Goal: Register for event/course

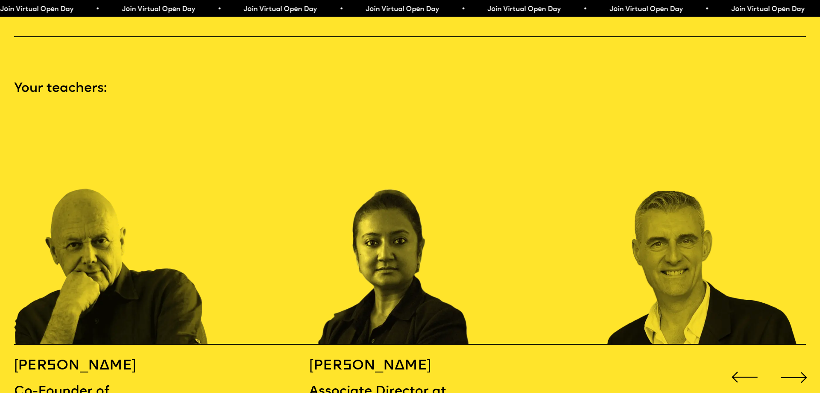
scroll to position [1220, 0]
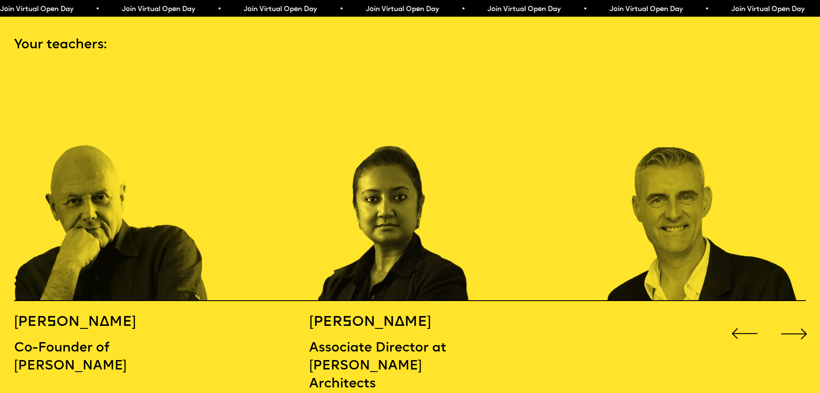
click at [800, 323] on div "Next slide" at bounding box center [794, 333] width 33 height 33
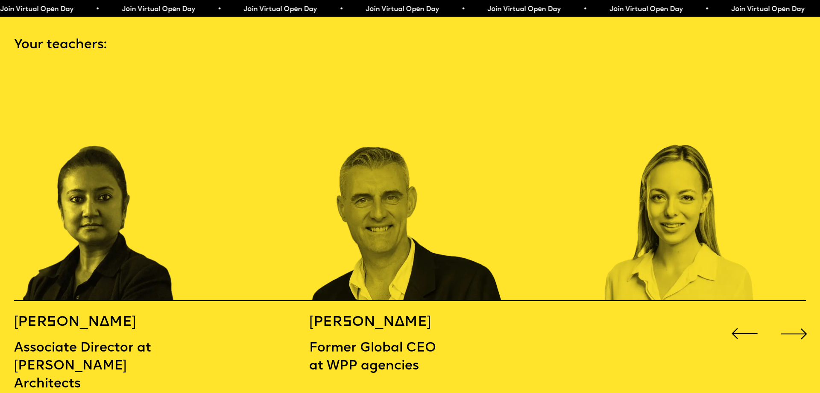
click at [800, 319] on div "Next slide" at bounding box center [794, 333] width 33 height 33
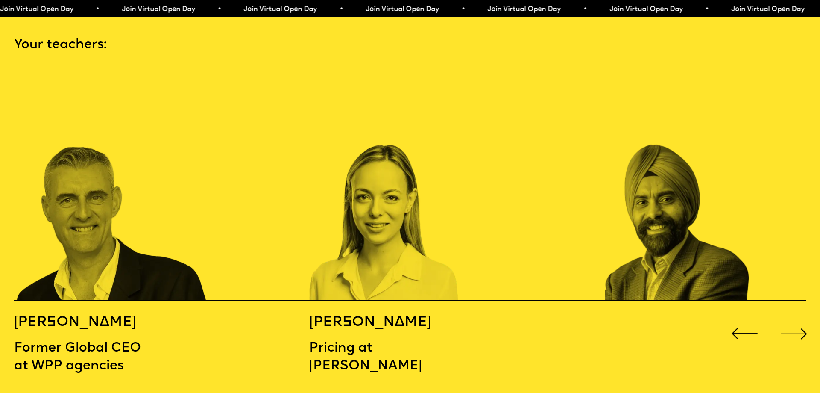
click at [800, 319] on div "Next slide" at bounding box center [794, 333] width 33 height 33
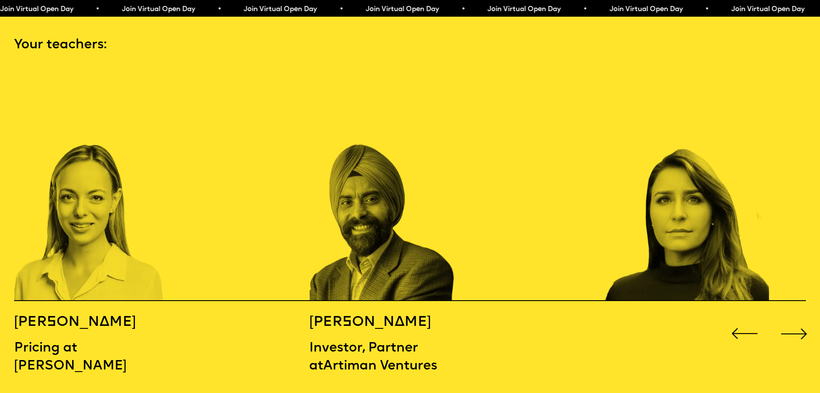
click at [800, 319] on div "Next slide" at bounding box center [794, 333] width 33 height 33
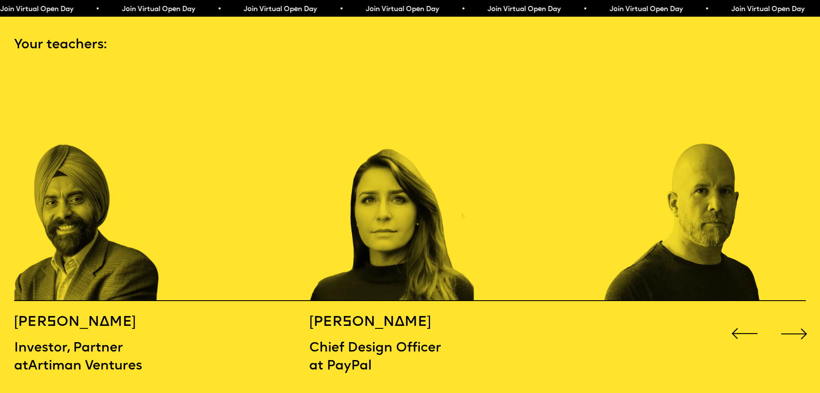
click at [800, 319] on div "Next slide" at bounding box center [794, 333] width 33 height 33
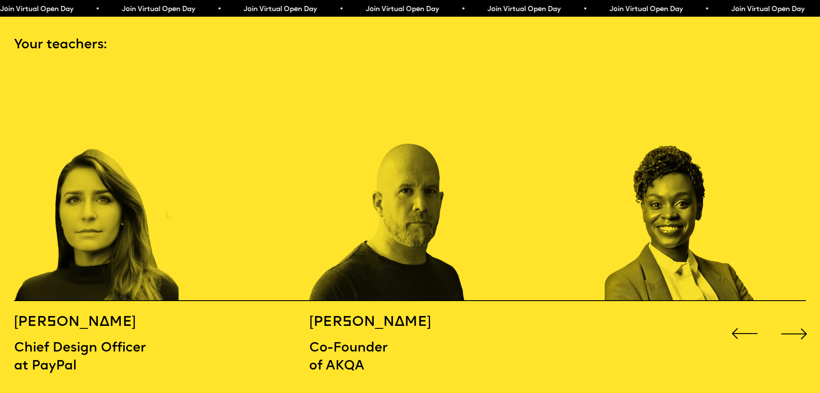
click at [800, 319] on div "Next slide" at bounding box center [794, 333] width 33 height 33
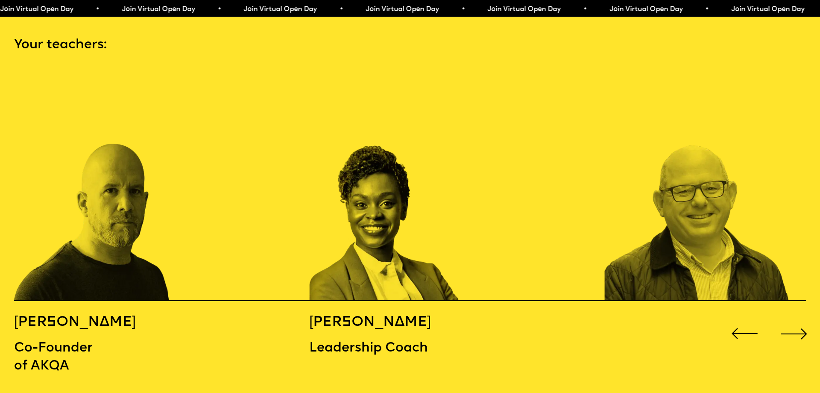
click at [800, 319] on div "Next slide" at bounding box center [794, 333] width 33 height 33
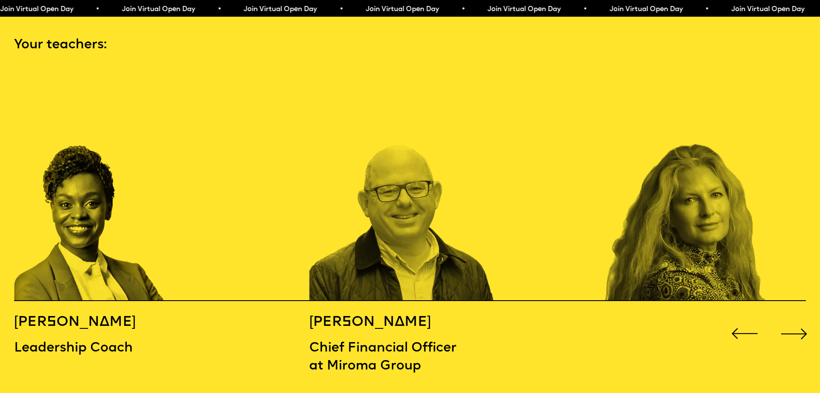
click at [800, 319] on div "Next slide" at bounding box center [794, 333] width 33 height 33
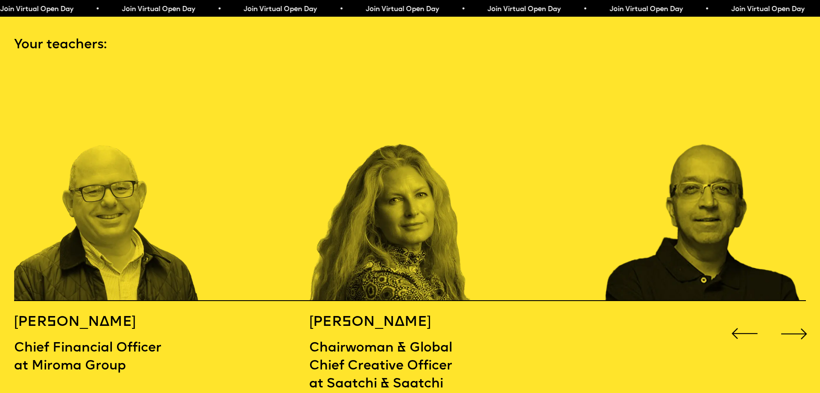
click at [800, 319] on div "Next slide" at bounding box center [794, 333] width 33 height 33
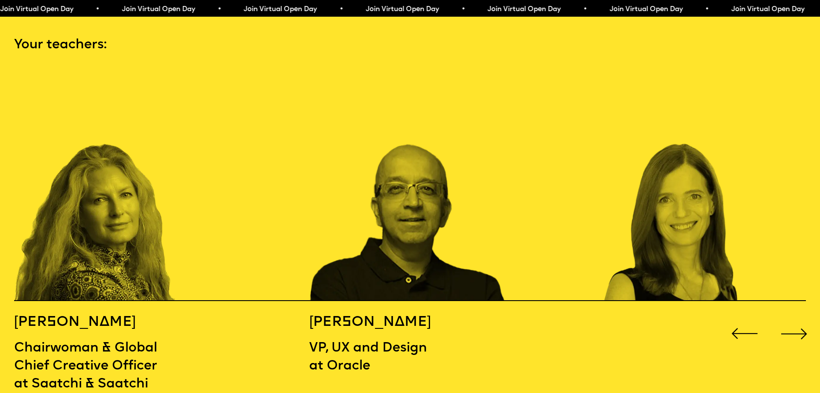
click at [800, 319] on div "Next slide" at bounding box center [794, 333] width 33 height 33
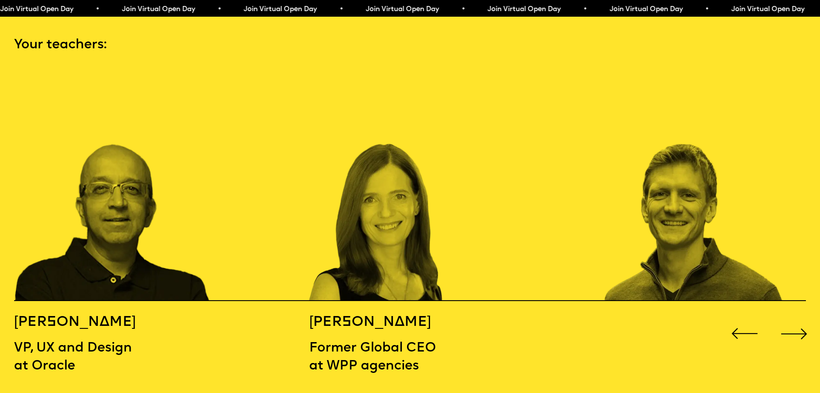
click at [800, 319] on div "Next slide" at bounding box center [794, 333] width 33 height 33
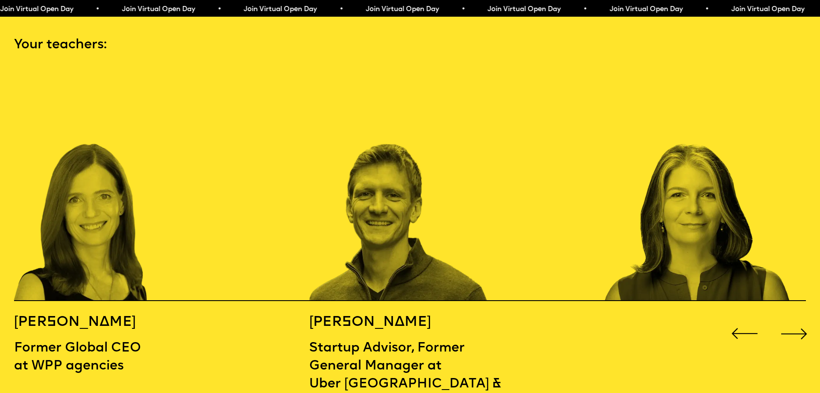
click at [800, 319] on div "Next slide" at bounding box center [794, 333] width 33 height 33
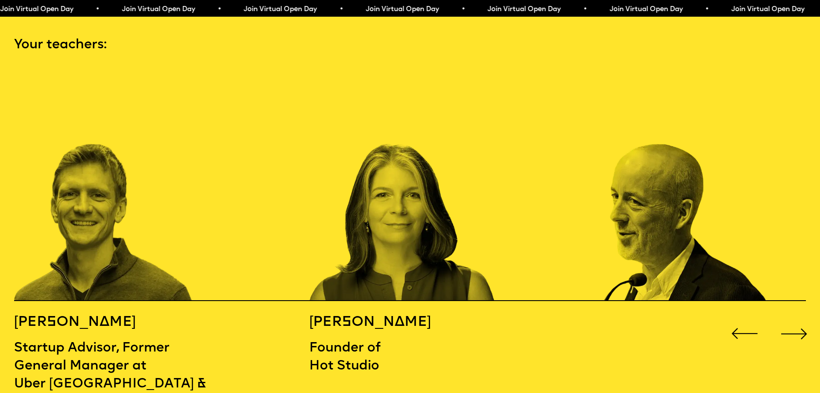
click at [800, 319] on div "Next slide" at bounding box center [794, 333] width 33 height 33
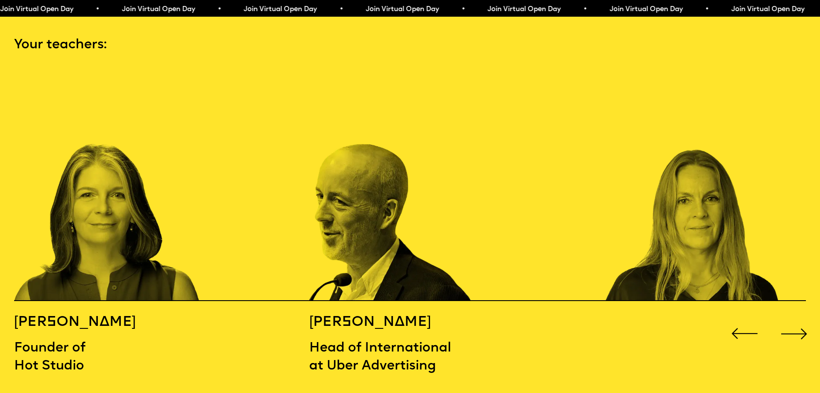
click at [800, 319] on div "Next slide" at bounding box center [794, 333] width 33 height 33
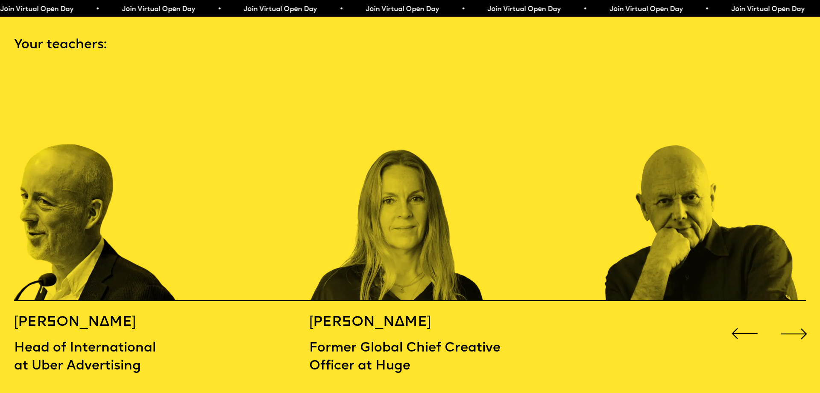
click at [800, 319] on div "Next slide" at bounding box center [794, 333] width 33 height 33
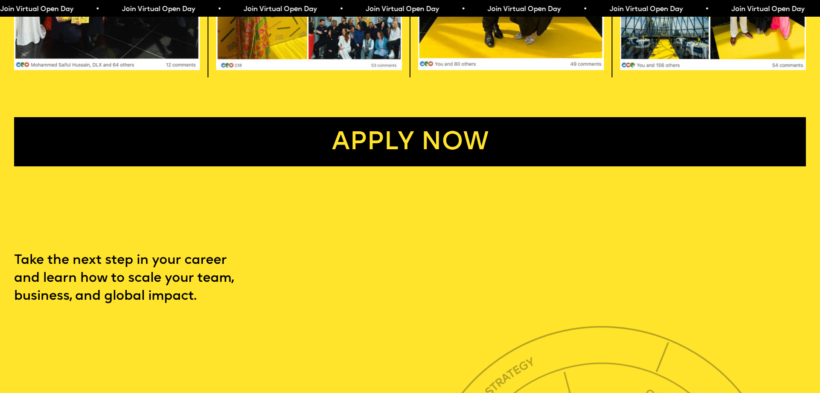
scroll to position [2659, 0]
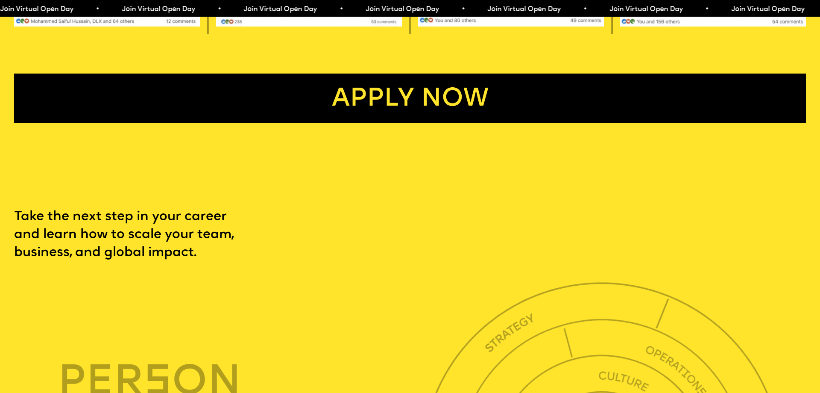
click at [343, 79] on link "Apply now" at bounding box center [410, 98] width 792 height 49
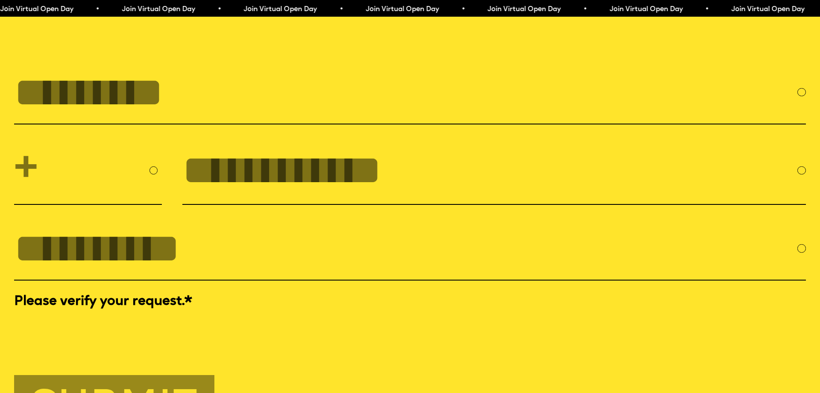
click at [343, 79] on input "FULL NAME" at bounding box center [406, 92] width 784 height 46
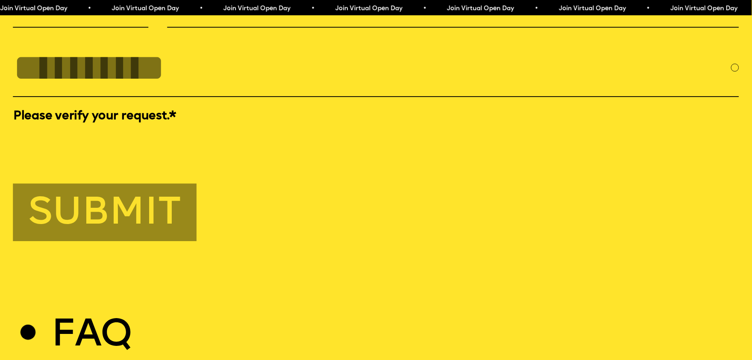
scroll to position [3852, 0]
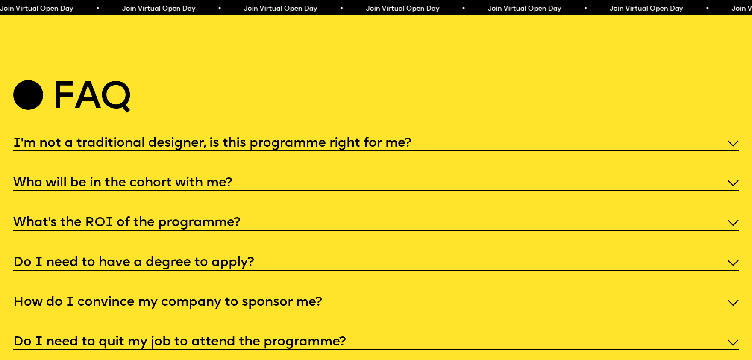
click at [171, 179] on h5 "Who will be in the cohort with me?" at bounding box center [122, 183] width 219 height 9
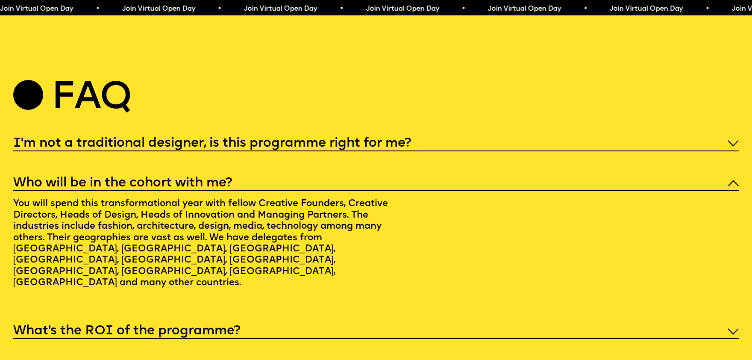
click at [176, 179] on h5 "Who will be in the cohort with me?" at bounding box center [122, 183] width 219 height 9
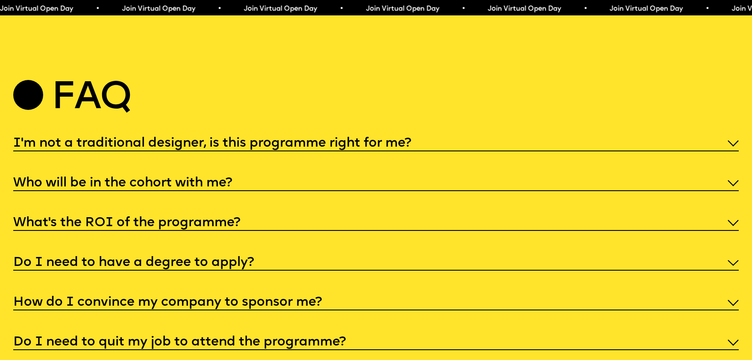
click at [176, 179] on h5 "Who will be in the cohort with me?" at bounding box center [122, 183] width 219 height 9
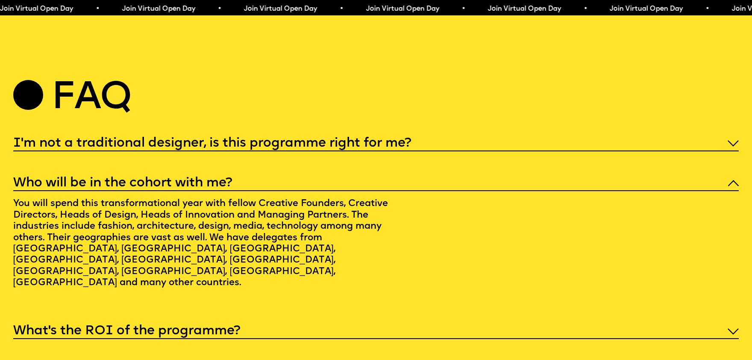
click at [176, 179] on h5 "Who will be in the cohort with me?" at bounding box center [122, 183] width 219 height 9
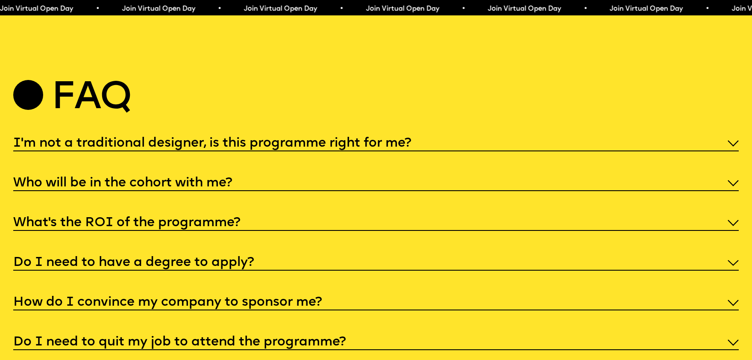
scroll to position [3899, 0]
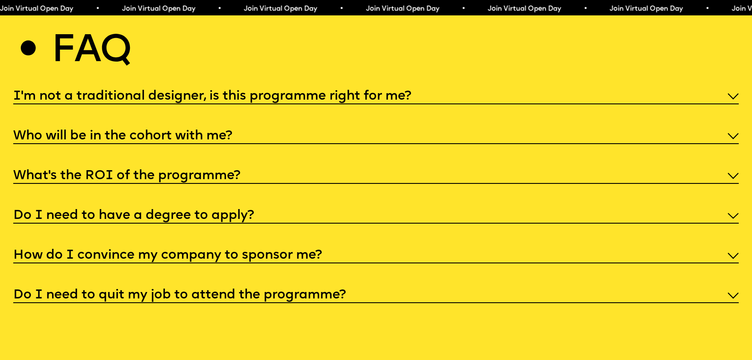
click at [176, 172] on h5 "What’s the ROI of the programme?" at bounding box center [126, 176] width 227 height 9
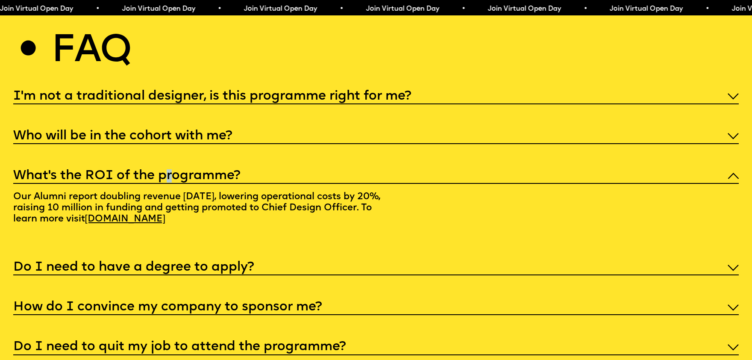
click at [169, 172] on h5 "What’s the ROI of the programme?" at bounding box center [126, 176] width 227 height 9
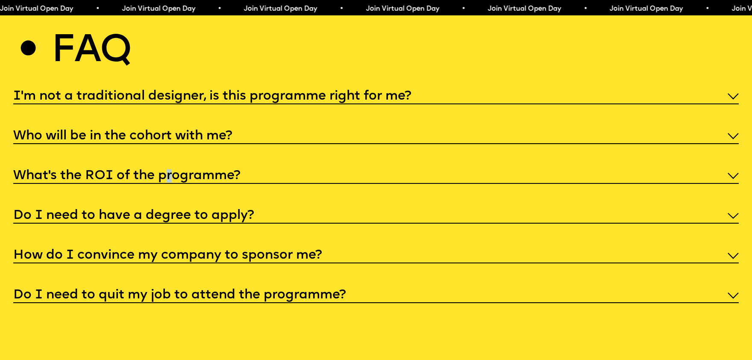
scroll to position [3993, 0]
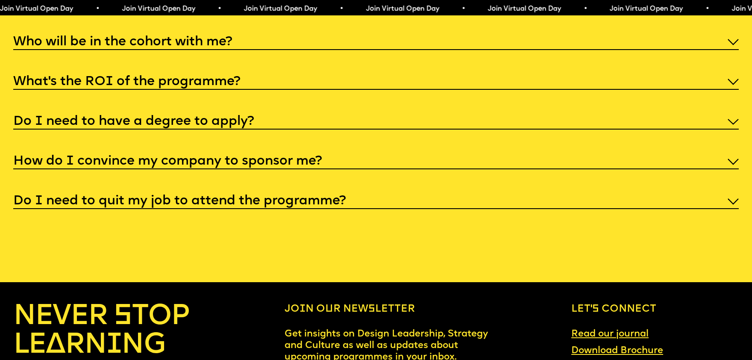
click at [230, 118] on h5 "Do I need to have a degree to apply?" at bounding box center [133, 122] width 241 height 9
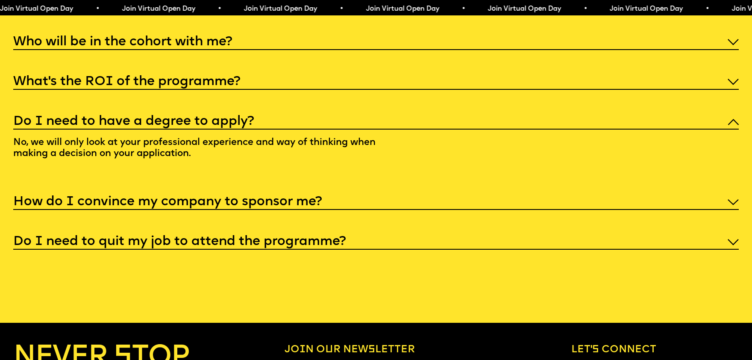
click at [231, 118] on h5 "Do I need to have a degree to apply?" at bounding box center [133, 122] width 241 height 9
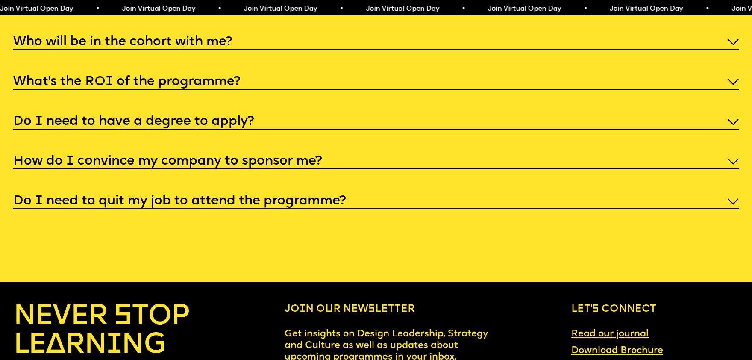
drag, startPoint x: 223, startPoint y: 139, endPoint x: 221, endPoint y: 150, distance: 11.1
click at [223, 142] on div "I'm not a traditional designer, is this programme right for me? Though the prog…" at bounding box center [376, 101] width 726 height 216
click at [221, 157] on h5 "How do I convince my company to sponsor me?" at bounding box center [167, 161] width 309 height 9
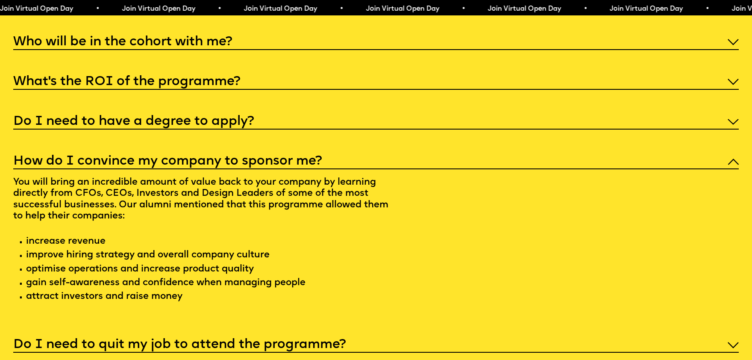
click at [220, 157] on h5 "How do I convince my company to sponsor me?" at bounding box center [167, 161] width 309 height 9
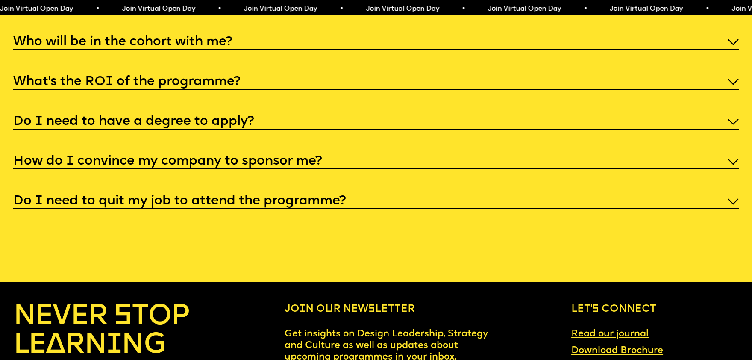
drag, startPoint x: 291, startPoint y: 183, endPoint x: 291, endPoint y: 188, distance: 4.7
click at [291, 184] on div "I'm not a traditional designer, is this programme right for me? Though the prog…" at bounding box center [376, 101] width 726 height 216
click at [290, 197] on h5 "Do I need to quit my job to attend the programme?" at bounding box center [179, 201] width 333 height 9
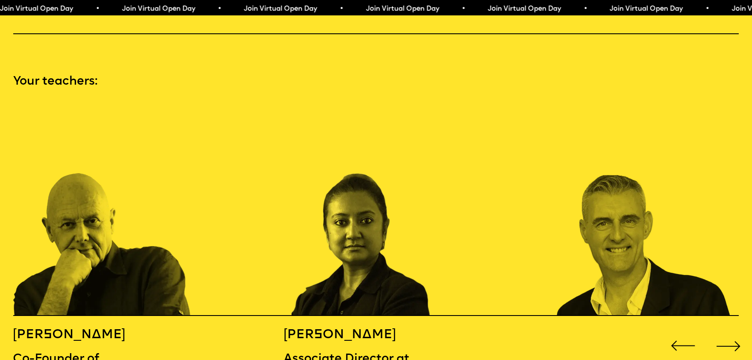
scroll to position [750, 0]
